Goal: Task Accomplishment & Management: Manage account settings

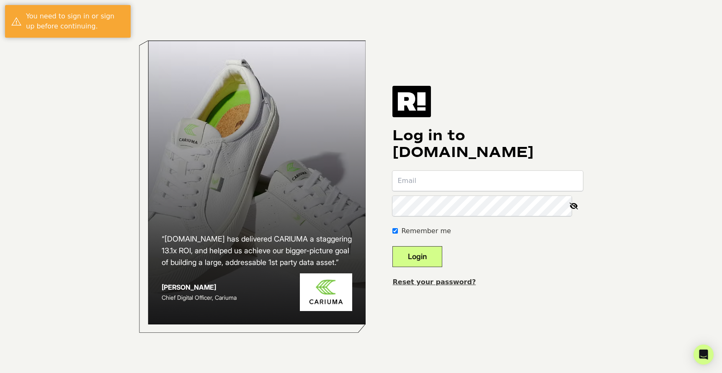
type input "nicole.vitols@gmail.com"
click at [429, 256] on button "Login" at bounding box center [418, 256] width 50 height 21
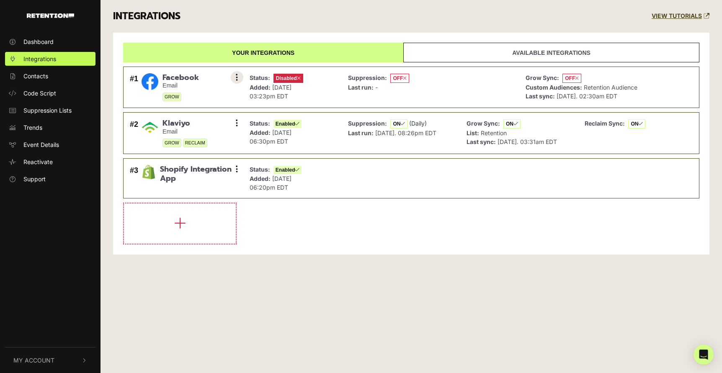
click at [233, 78] on button at bounding box center [237, 77] width 13 height 13
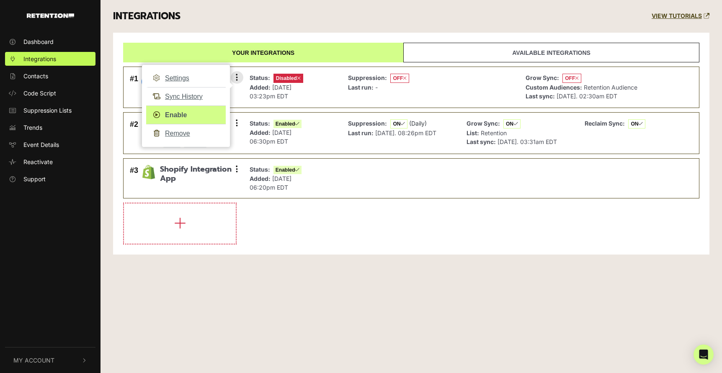
click at [177, 115] on link "Enable" at bounding box center [186, 115] width 80 height 19
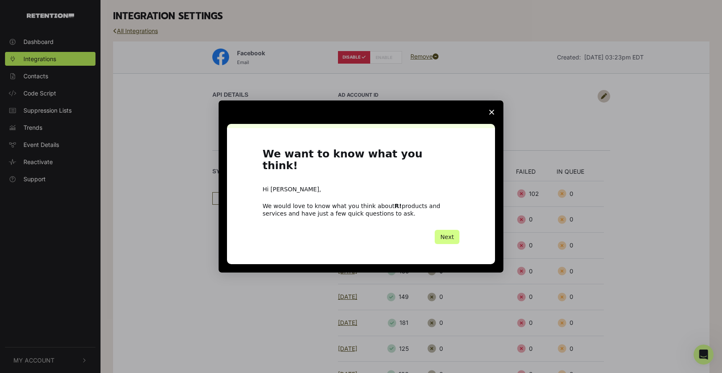
click at [538, 97] on div "Intercom messenger" at bounding box center [361, 186] width 722 height 373
click at [491, 115] on polygon "Close survey" at bounding box center [491, 112] width 5 height 5
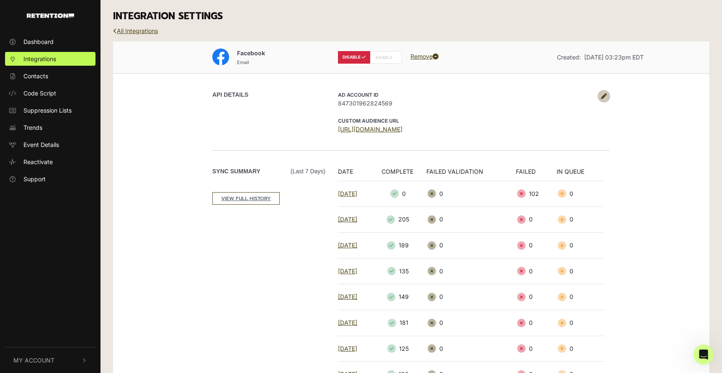
click at [604, 96] on icon at bounding box center [604, 96] width 6 height 6
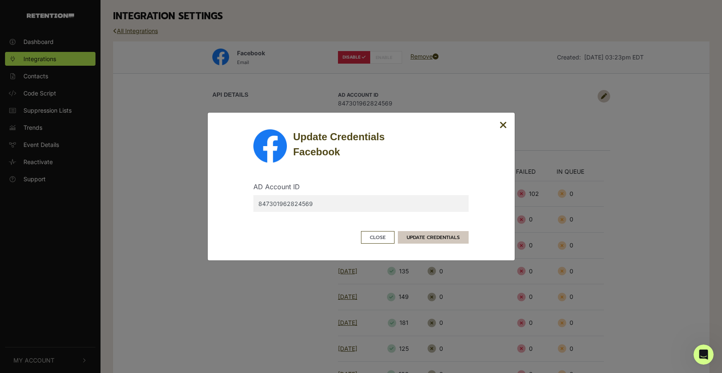
click at [432, 236] on button "UPDATE CREDENTIALS" at bounding box center [433, 237] width 71 height 13
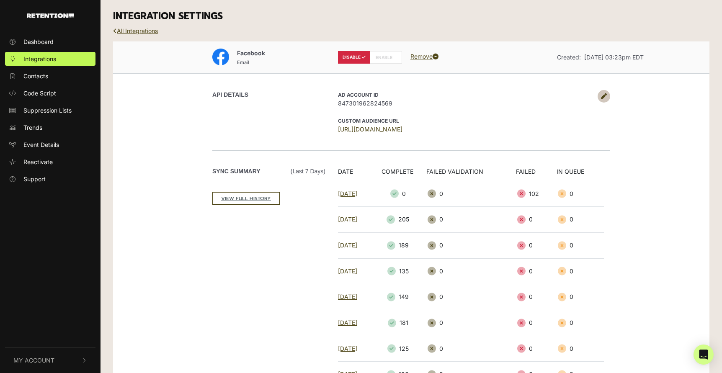
click at [602, 96] on icon at bounding box center [604, 96] width 6 height 6
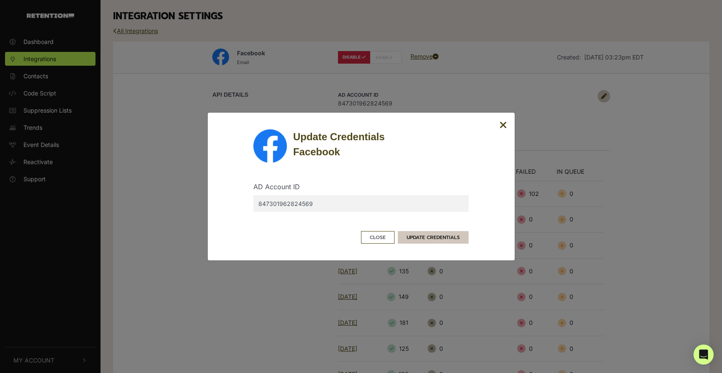
click at [427, 239] on button "UPDATE CREDENTIALS" at bounding box center [433, 237] width 71 height 13
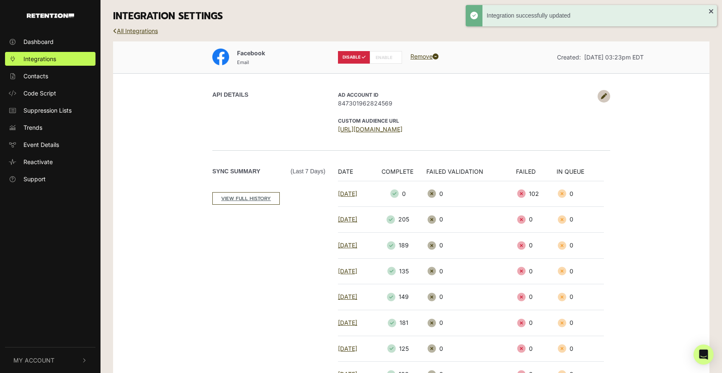
click at [385, 58] on label "ENABLE" at bounding box center [386, 57] width 32 height 13
radio input "false"
radio input "true"
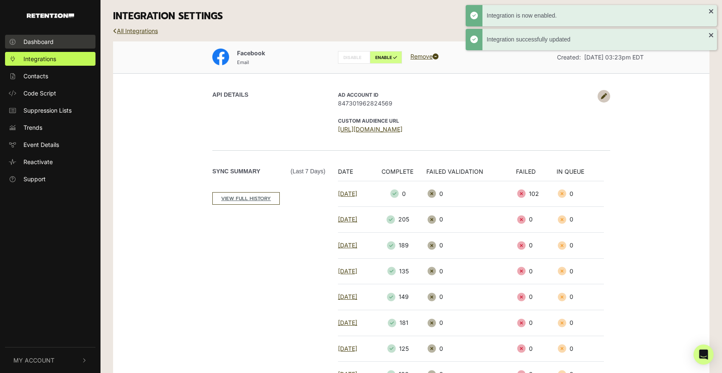
click at [26, 39] on span "Dashboard" at bounding box center [38, 41] width 30 height 9
